Goal: Transaction & Acquisition: Purchase product/service

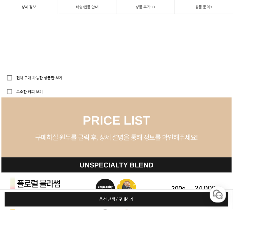
scroll to position [2055, 0]
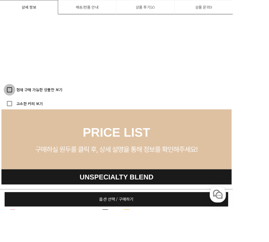
click at [13, 102] on input "현재 구매 가능한 상품만 보기" at bounding box center [10, 103] width 13 height 13
click at [13, 105] on input "현재 구매 가능한 상품만 보기" at bounding box center [10, 103] width 13 height 13
click at [13, 108] on input "현재 구매 가능한 상품만 보기" at bounding box center [10, 103] width 13 height 13
checkbox input "true"
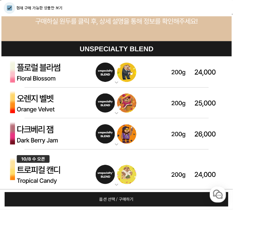
scroll to position [2206, 0]
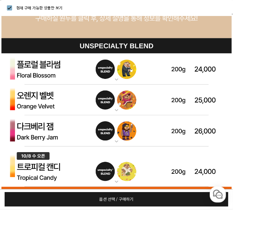
click at [34, 193] on img at bounding box center [135, 192] width 266 height 47
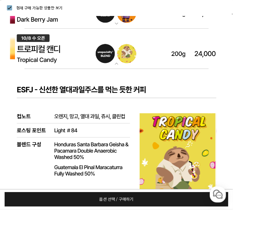
scroll to position [2343, 0]
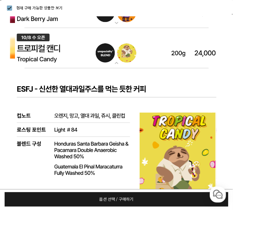
click at [36, 56] on img at bounding box center [135, 55] width 266 height 47
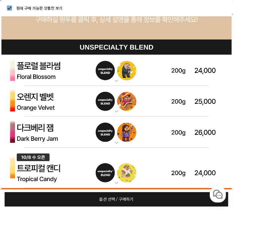
scroll to position [2204, 0]
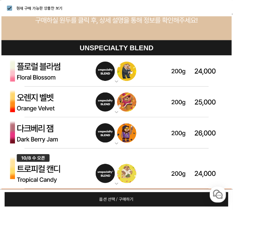
click at [40, 72] on img at bounding box center [135, 82] width 266 height 36
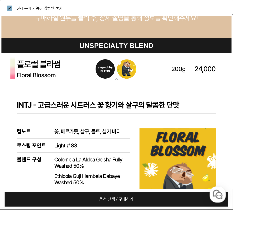
scroll to position [2207, 0]
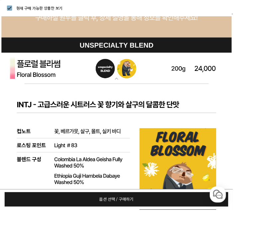
click at [48, 72] on img at bounding box center [135, 79] width 266 height 36
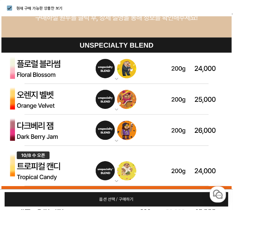
click at [30, 193] on img at bounding box center [135, 191] width 266 height 47
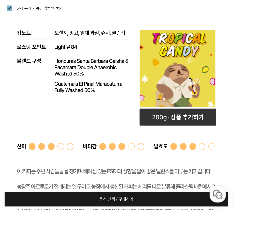
scroll to position [2432, 0]
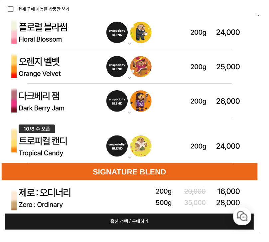
click at [52, 152] on img at bounding box center [135, 146] width 266 height 47
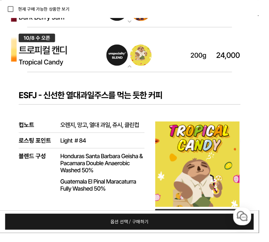
scroll to position [2347, 0]
click at [234, 224] on rect at bounding box center [205, 227] width 89 height 20
select select "[10.8 오픈] 트로피컬 캔디 (언스페셜티 블렌드)"
select select "200g"
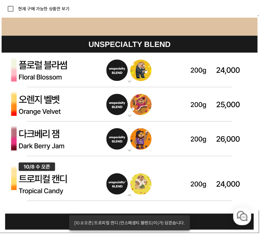
click at [35, 115] on img at bounding box center [135, 108] width 266 height 36
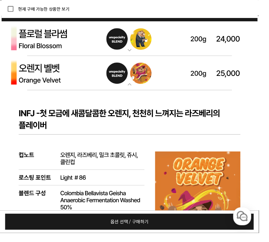
click at [26, 43] on img at bounding box center [135, 40] width 266 height 36
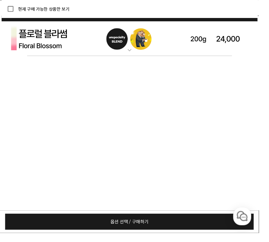
scroll to position [2299, 0]
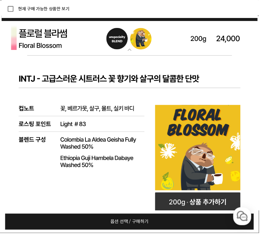
click at [23, 42] on img at bounding box center [135, 40] width 266 height 36
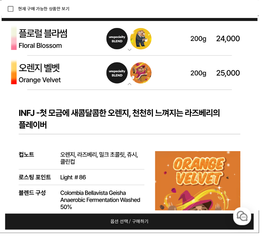
click at [22, 40] on img at bounding box center [135, 40] width 266 height 36
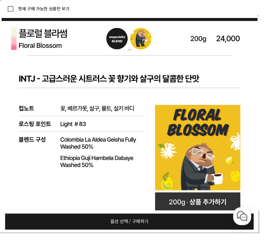
click at [20, 37] on img at bounding box center [135, 40] width 266 height 36
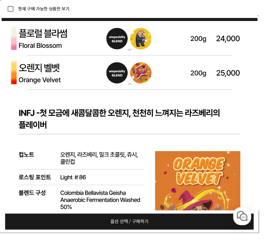
click at [26, 66] on img at bounding box center [135, 76] width 266 height 36
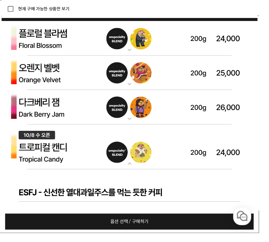
click at [32, 77] on img at bounding box center [135, 76] width 266 height 36
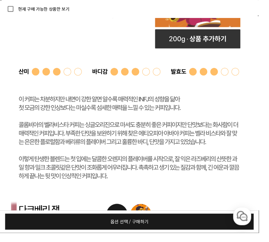
scroll to position [2517, 0]
click at [232, 40] on rect at bounding box center [205, 41] width 89 height 20
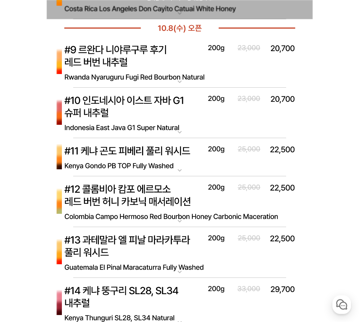
scroll to position [3241, 0]
click at [83, 241] on img at bounding box center [180, 252] width 266 height 51
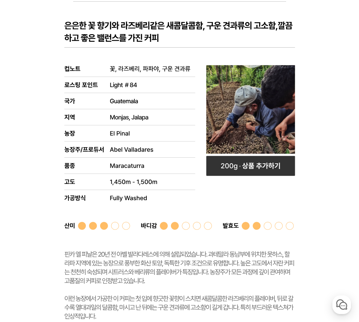
scroll to position [3512, 0]
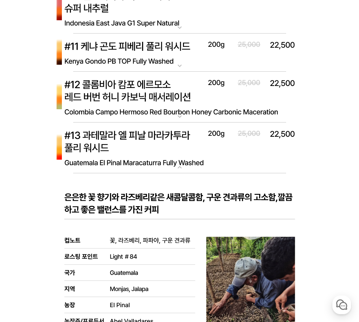
click at [84, 146] on img at bounding box center [180, 148] width 266 height 51
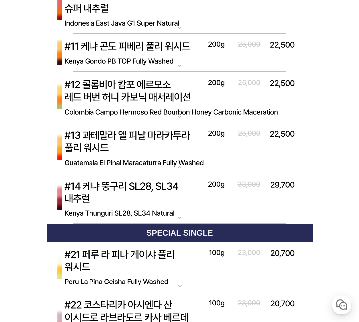
scroll to position [3346, 0]
click at [73, 151] on img at bounding box center [180, 148] width 266 height 51
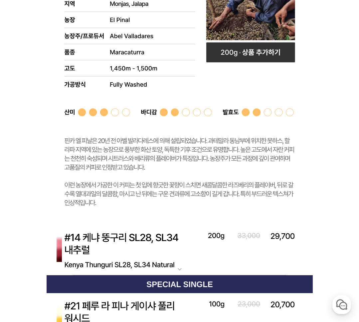
scroll to position [3660, 0]
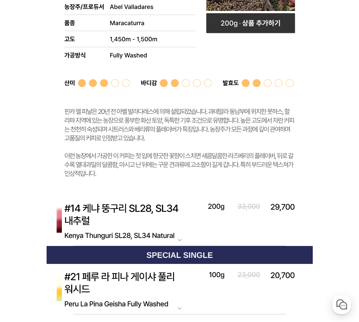
click at [75, 224] on img at bounding box center [180, 221] width 266 height 51
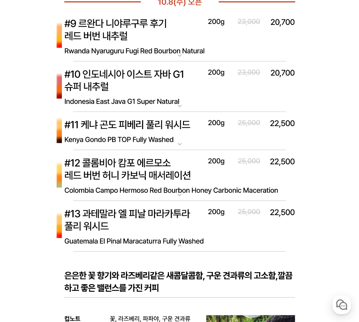
scroll to position [3267, 0]
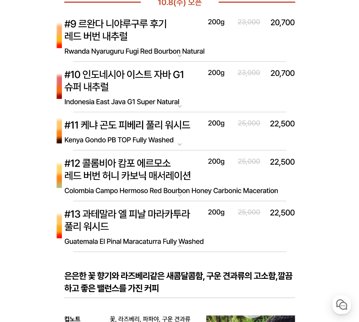
click at [78, 174] on img at bounding box center [180, 176] width 266 height 51
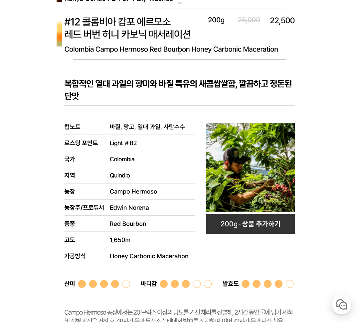
scroll to position [3444, 0]
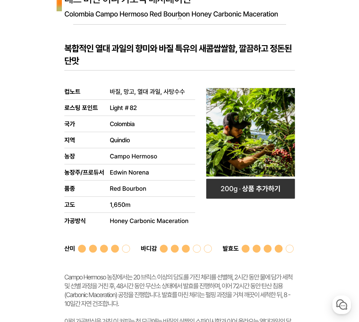
click at [238, 186] on rect at bounding box center [250, 189] width 89 height 20
select select "[10.8 오픈] #12 콜롬비아 캄포 에르모소 레드버번 허니 카보닉 매서레이션"
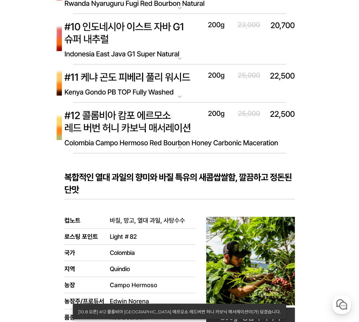
click at [87, 81] on img at bounding box center [180, 83] width 266 height 39
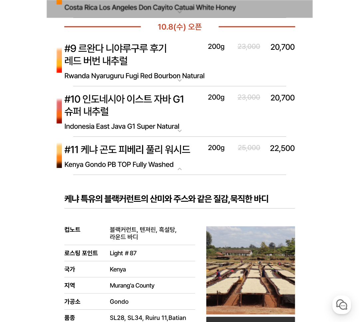
scroll to position [3240, 0]
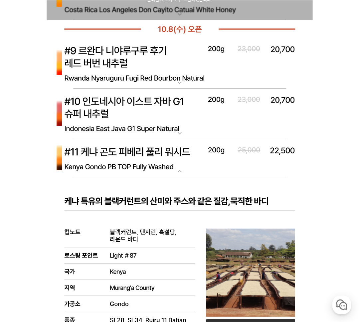
click at [89, 114] on img at bounding box center [180, 114] width 266 height 51
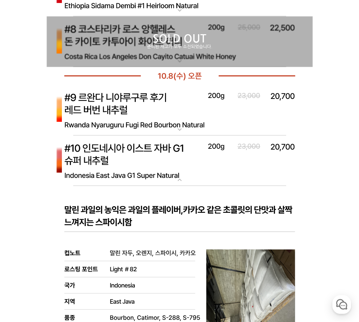
click at [95, 95] on img at bounding box center [180, 110] width 266 height 51
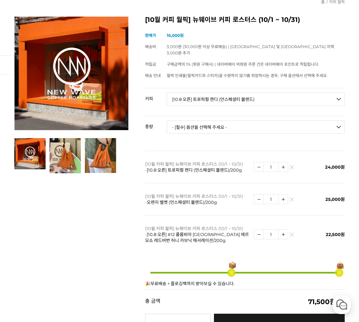
scroll to position [0, 0]
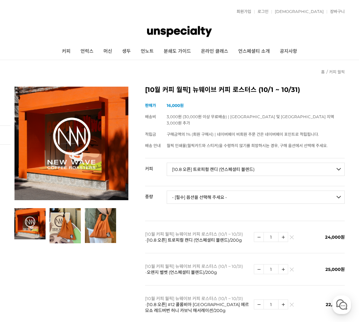
click at [268, 11] on link "로그인" at bounding box center [261, 12] width 14 height 4
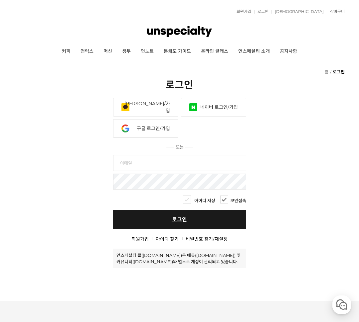
click at [131, 102] on link "카카오 로그인/가입" at bounding box center [145, 107] width 65 height 19
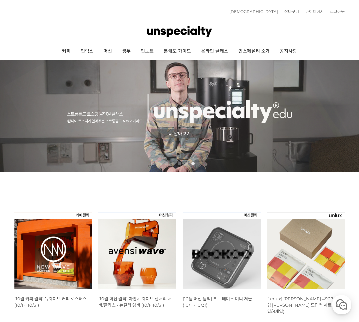
click at [61, 49] on link "커피" at bounding box center [66, 51] width 19 height 17
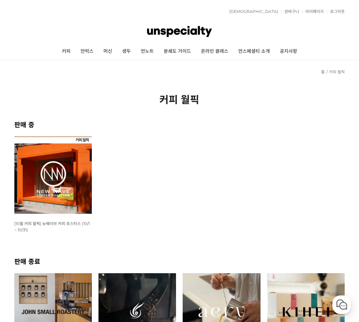
click at [34, 168] on img at bounding box center [52, 175] width 77 height 77
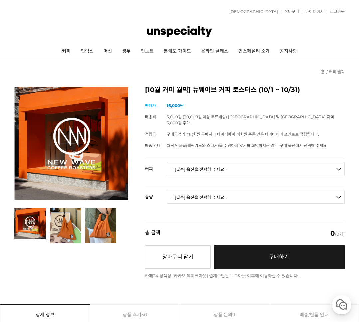
click at [193, 163] on select "- [필수] 옵션을 선택해 주세요 - ------------------- 언스페셜티 분쇄도 가이드 종이 받기 (주문 1건당 최대 1개 제공) …" at bounding box center [256, 169] width 178 height 13
click at [178, 163] on select "- [필수] 옵션을 선택해 주세요 - ------------------- 언스페셜티 분쇄도 가이드 종이 받기 (주문 1건당 최대 1개 제공) …" at bounding box center [256, 169] width 178 height 13
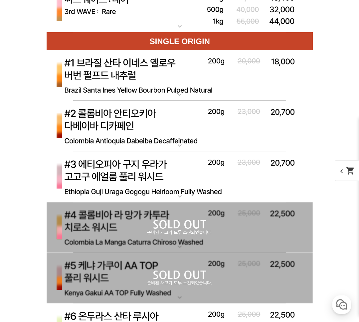
scroll to position [2151, 0]
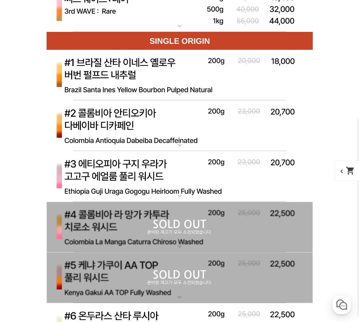
click at [88, 221] on p "SOLD OUT" at bounding box center [180, 224] width 266 height 11
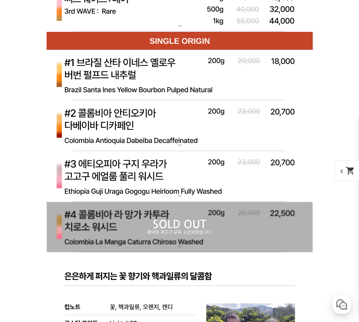
click at [66, 234] on p "준비된 재고가 모두 소진되었습니다." at bounding box center [180, 232] width 266 height 5
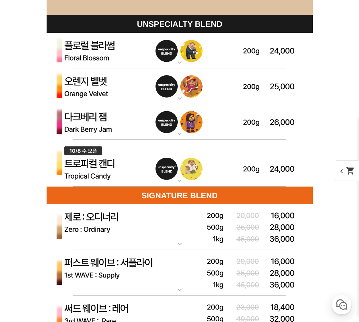
scroll to position [1841, 0]
click at [70, 174] on img at bounding box center [180, 163] width 266 height 47
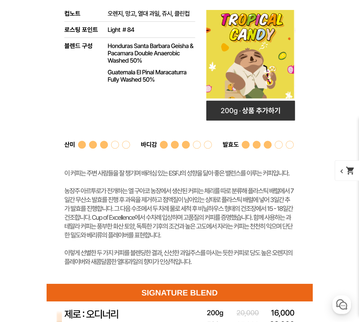
scroll to position [2070, 0]
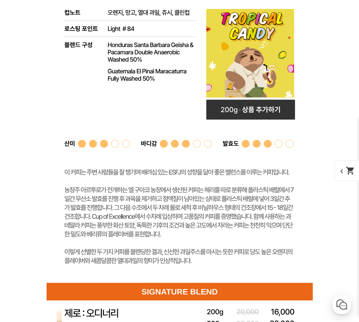
click at [230, 112] on rect at bounding box center [250, 110] width 89 height 20
select select "[10.8 오픈] 트로피컬 캔디 (언스페셜티 블렌드)"
select select "200g"
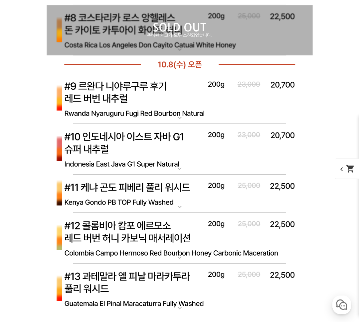
click at [75, 237] on img at bounding box center [180, 238] width 266 height 51
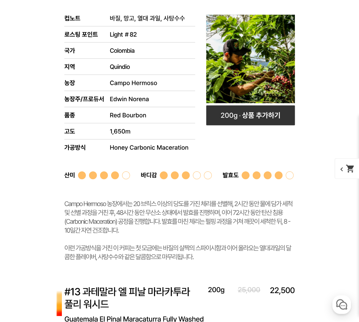
scroll to position [3154, 0]
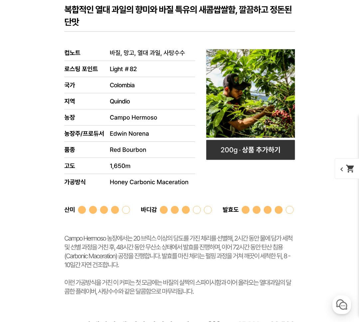
click at [237, 150] on rect at bounding box center [250, 150] width 89 height 20
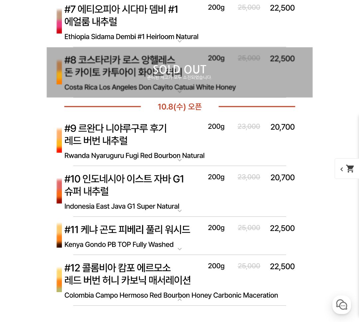
scroll to position [2950, 0]
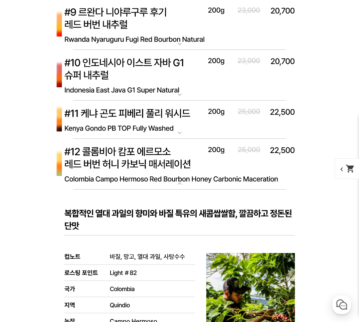
click at [78, 160] on img at bounding box center [180, 164] width 266 height 51
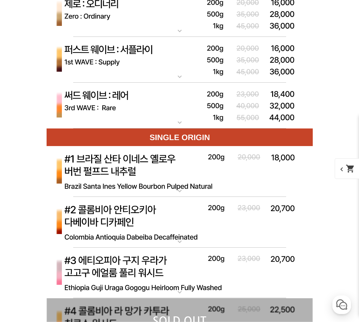
scroll to position [2379, 0]
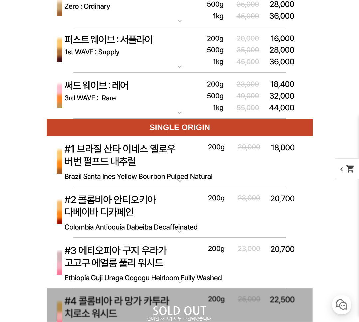
click at [81, 159] on img at bounding box center [180, 161] width 266 height 51
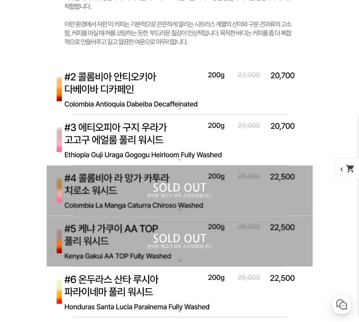
click at [73, 130] on img at bounding box center [180, 140] width 266 height 51
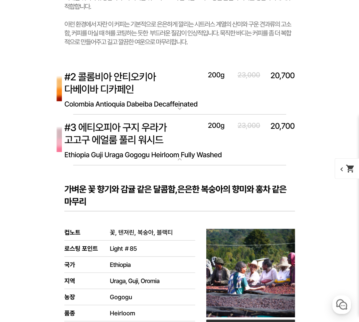
scroll to position [2837, 0]
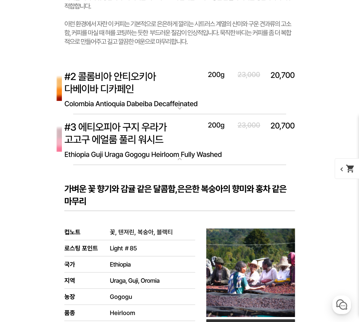
click at [73, 80] on img at bounding box center [180, 89] width 266 height 51
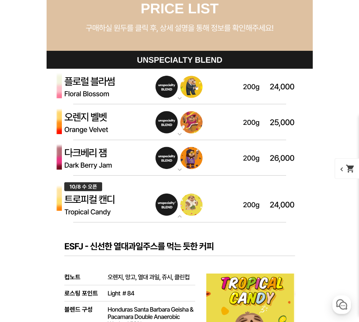
scroll to position [1805, 0]
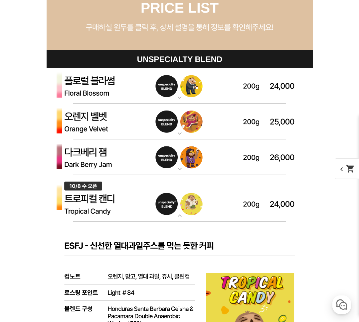
click at [70, 159] on img at bounding box center [180, 158] width 266 height 36
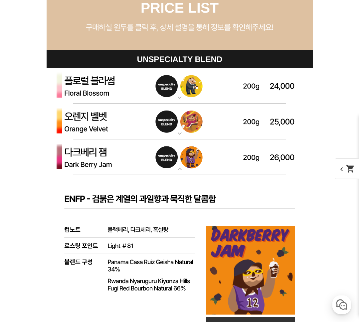
click at [67, 124] on img at bounding box center [180, 122] width 266 height 36
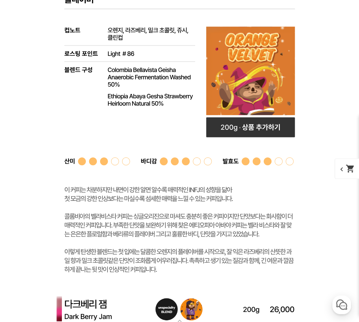
scroll to position [1981, 0]
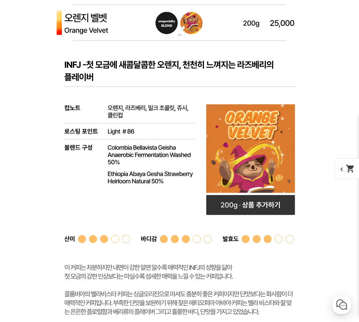
click at [224, 203] on rect at bounding box center [250, 205] width 89 height 20
select select "오렌지 벨벳 (언스페셜티 블렌드)"
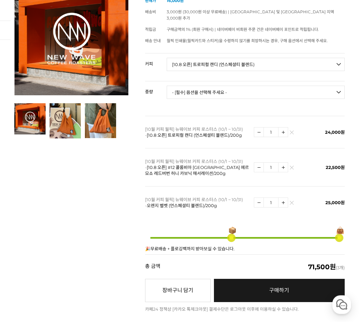
scroll to position [105, 0]
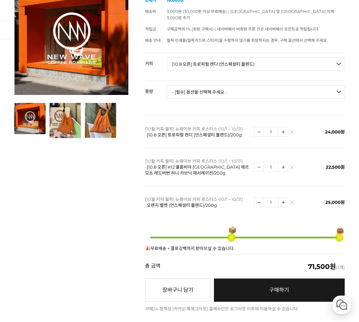
click at [316, 280] on link "구매하기 예약주문 REGULAR DELIVERY" at bounding box center [279, 290] width 131 height 23
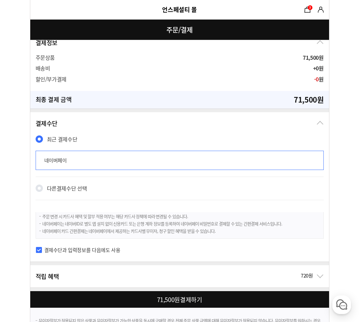
scroll to position [421, 0]
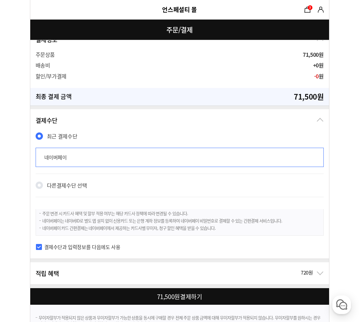
click at [145, 302] on div at bounding box center [180, 296] width 301 height 17
checkbox input "true"
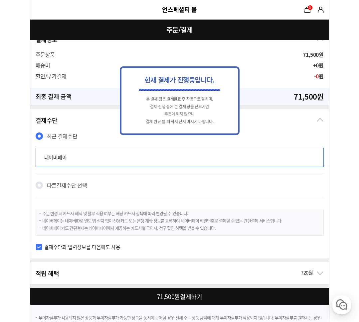
scroll to position [0, 0]
